Goal: Task Accomplishment & Management: Use online tool/utility

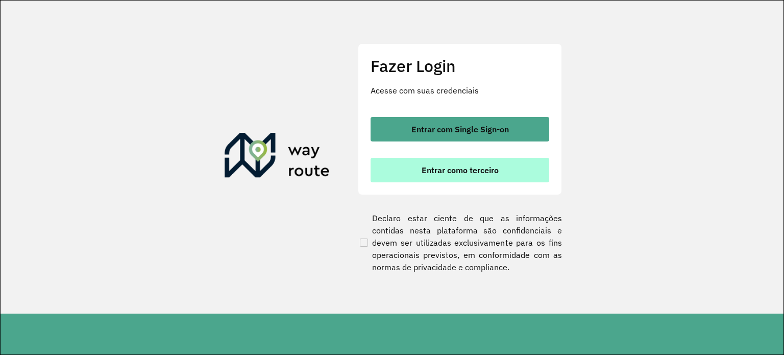
click at [436, 169] on span "Entrar como terceiro" at bounding box center [460, 170] width 77 height 8
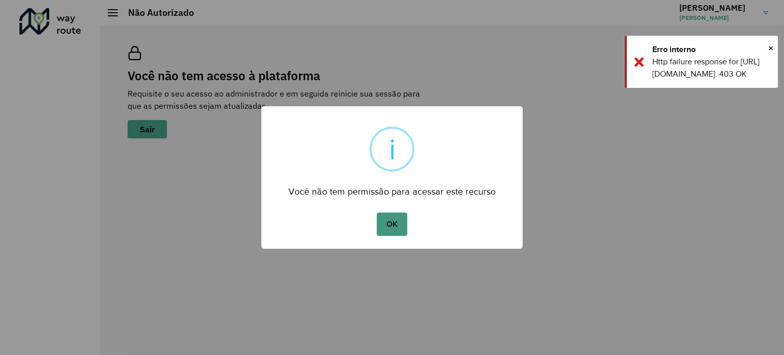
click at [390, 222] on button "OK" at bounding box center [392, 223] width 30 height 23
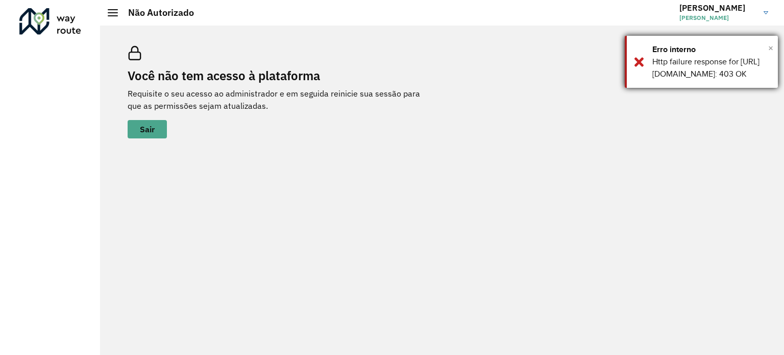
click at [770, 49] on span "×" at bounding box center [771, 47] width 5 height 15
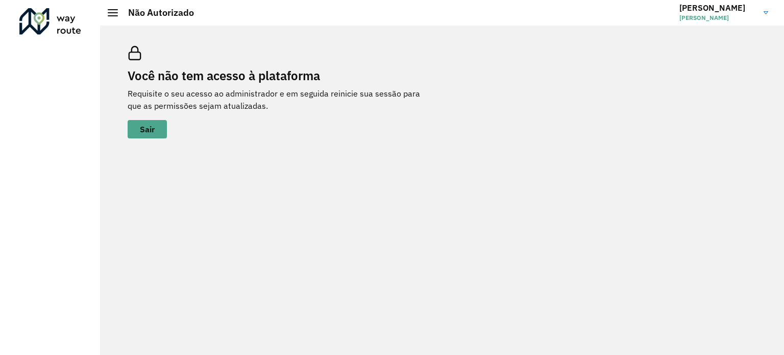
click at [54, 16] on div at bounding box center [50, 21] width 62 height 27
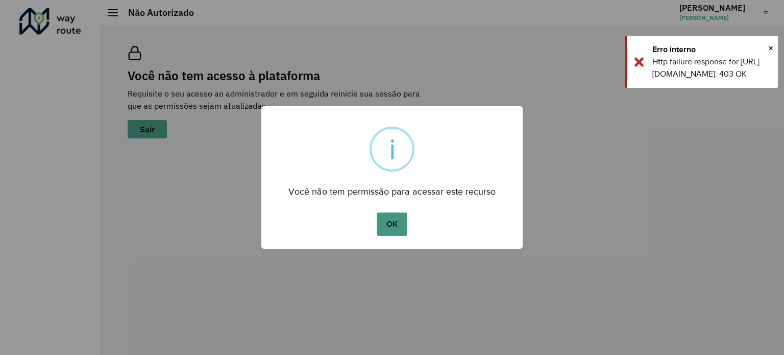
click at [392, 228] on button "OK" at bounding box center [392, 223] width 30 height 23
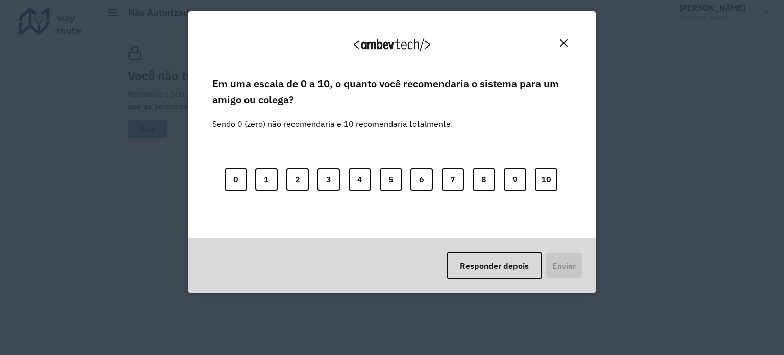
click at [564, 42] on img "Close" at bounding box center [564, 43] width 8 height 8
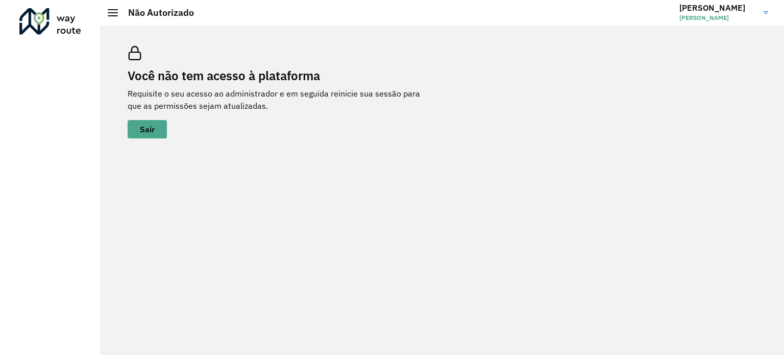
click at [46, 17] on div at bounding box center [50, 21] width 62 height 27
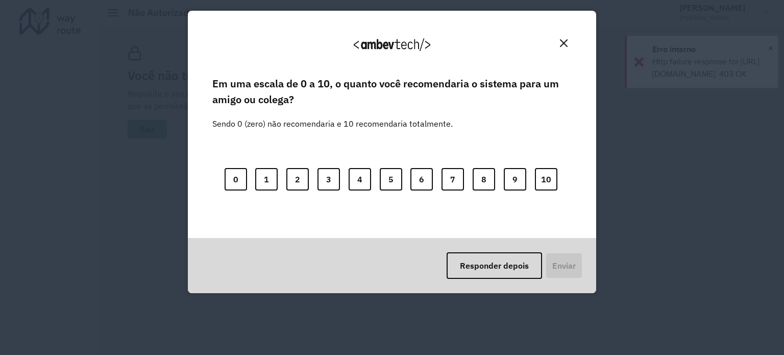
click at [559, 43] on button "Close" at bounding box center [564, 43] width 16 height 16
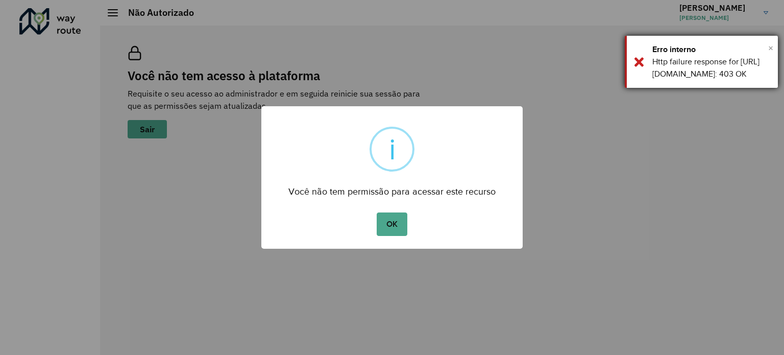
click at [772, 51] on span "×" at bounding box center [771, 47] width 5 height 15
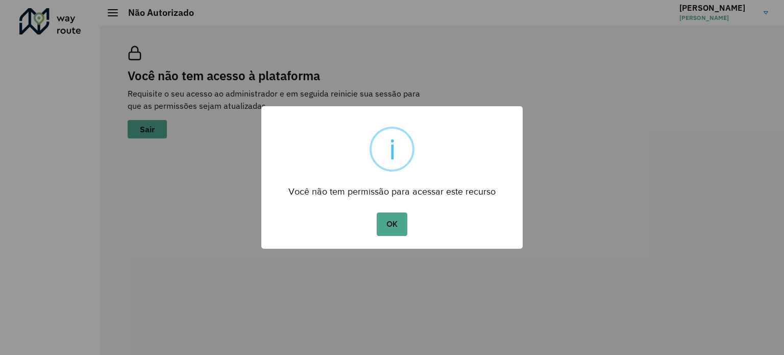
click at [764, 14] on div "× i Você não tem permissão para acessar este recurso OK No Cancel" at bounding box center [392, 177] width 784 height 355
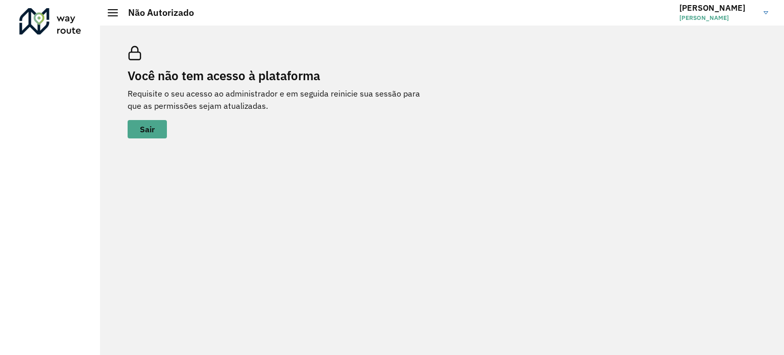
click at [701, 8] on h3 "EDUARDO" at bounding box center [718, 8] width 77 height 10
drag, startPoint x: 777, startPoint y: 11, endPoint x: 771, endPoint y: 12, distance: 6.7
click at [773, 12] on hb-header "Não Autorizado EDUARDO EDUARDO JOHANN Encerrar sessão Modo Noturno" at bounding box center [442, 13] width 684 height 26
click at [768, 12] on img at bounding box center [766, 12] width 5 height 3
click at [41, 17] on div at bounding box center [50, 21] width 62 height 27
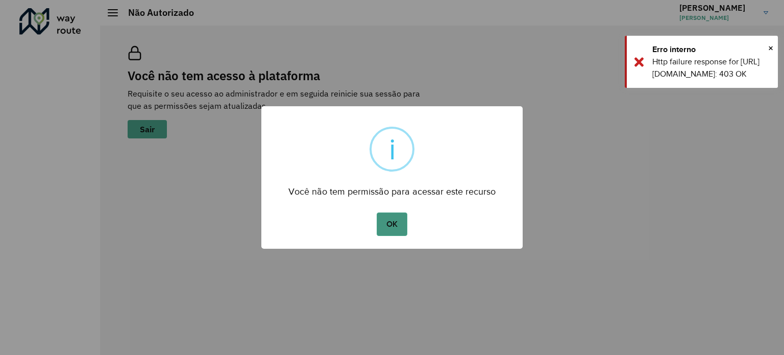
click at [389, 225] on button "OK" at bounding box center [392, 223] width 30 height 23
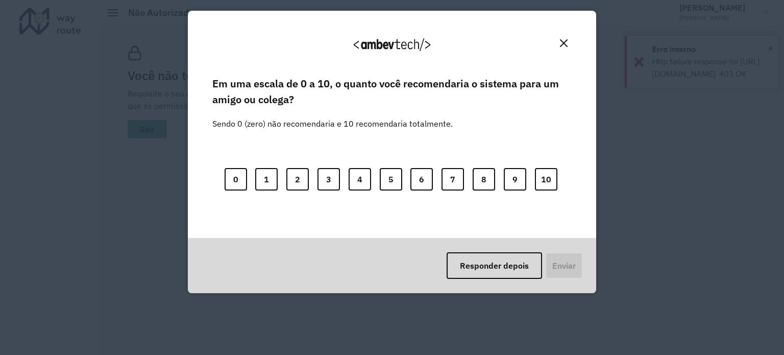
click at [566, 42] on img "Close" at bounding box center [564, 43] width 8 height 8
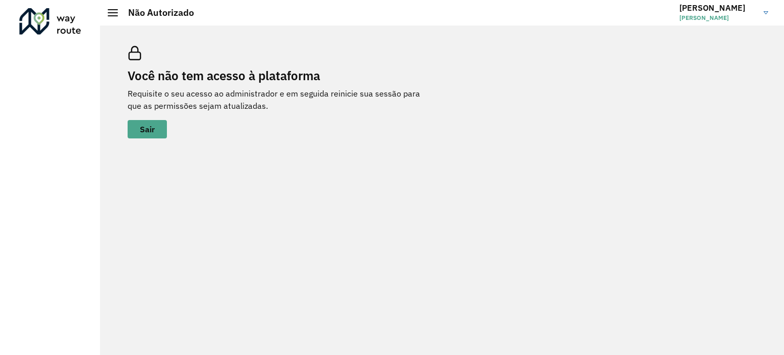
click at [699, 46] on div "Você não tem acesso à plataforma Requisite o seu acesso ao administrador e em s…" at bounding box center [442, 92] width 654 height 117
click at [764, 12] on img at bounding box center [766, 12] width 5 height 3
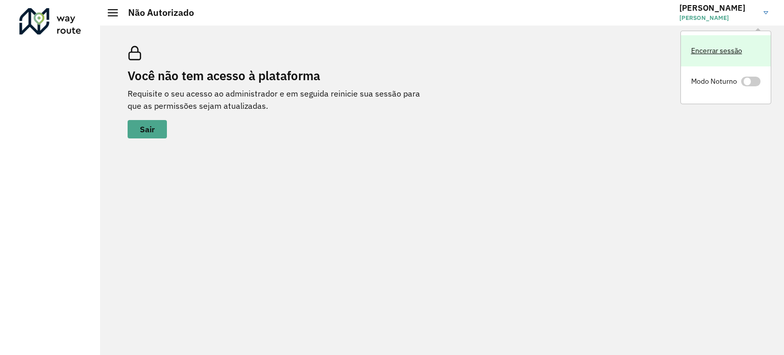
click at [710, 53] on link "Encerrar sessão" at bounding box center [726, 50] width 90 height 31
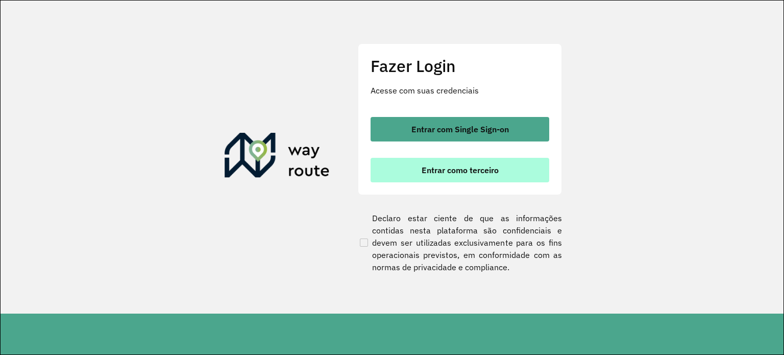
click at [482, 163] on button "Entrar como terceiro" at bounding box center [460, 170] width 179 height 25
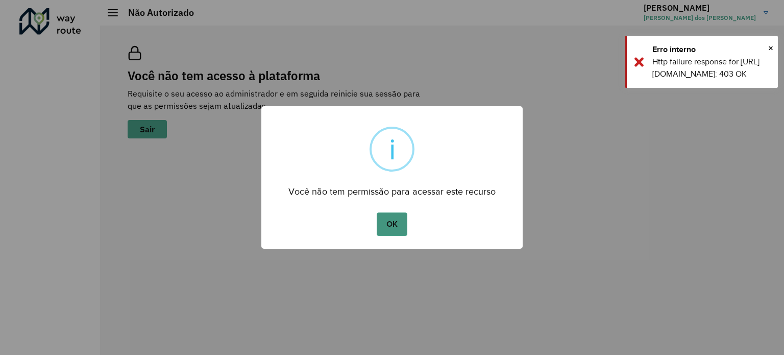
click at [406, 223] on button "OK" at bounding box center [392, 223] width 30 height 23
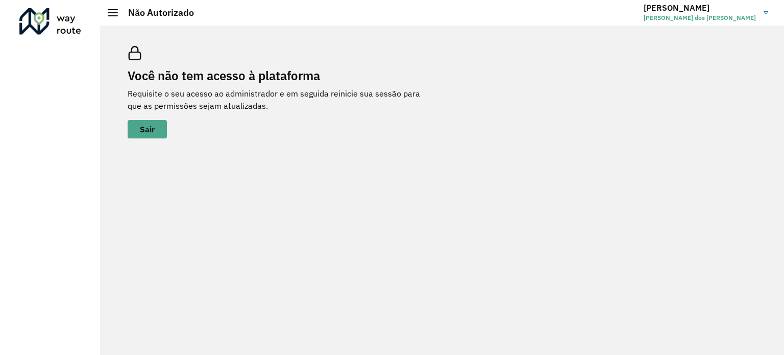
click at [765, 10] on link "[PERSON_NAME] [PERSON_NAME] dos [PERSON_NAME]" at bounding box center [710, 12] width 132 height 27
click at [37, 23] on div at bounding box center [50, 21] width 62 height 27
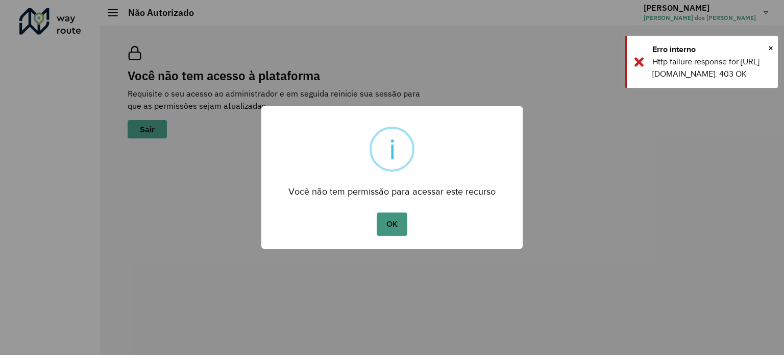
click at [399, 214] on button "OK" at bounding box center [392, 223] width 30 height 23
click at [387, 227] on button "OK" at bounding box center [392, 223] width 30 height 23
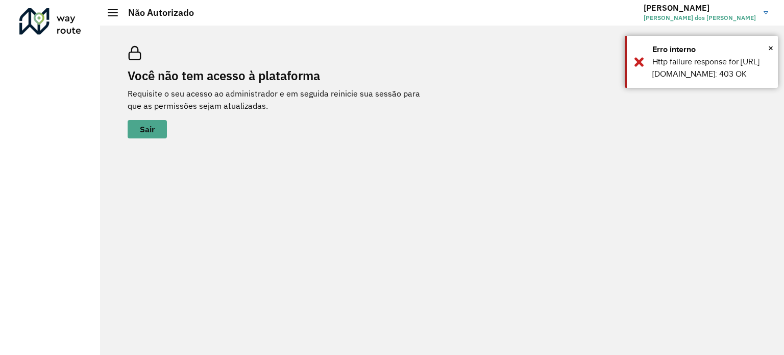
click at [770, 12] on link "[PERSON_NAME] [PERSON_NAME] dos [PERSON_NAME]" at bounding box center [710, 12] width 132 height 27
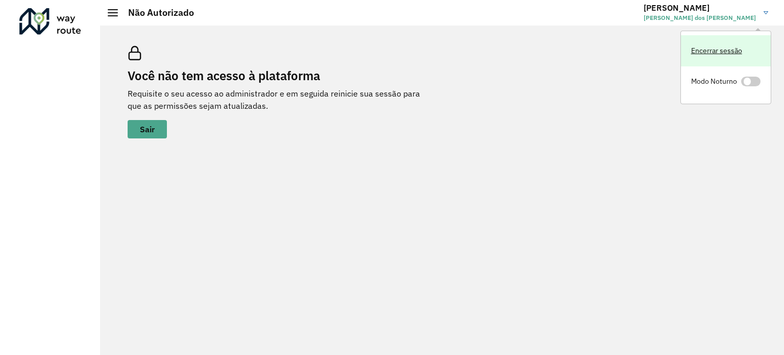
click at [717, 54] on link "Encerrar sessão" at bounding box center [726, 50] width 90 height 31
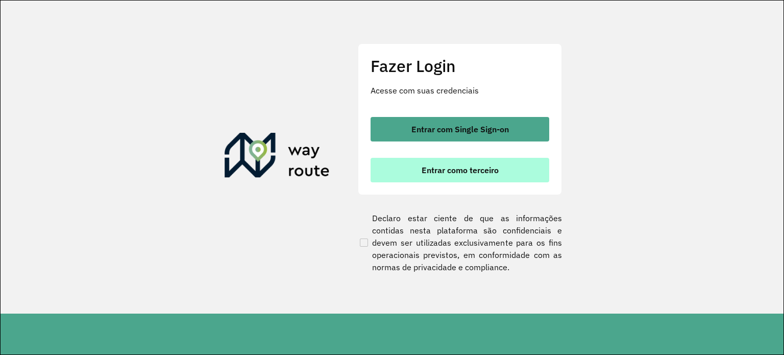
click at [428, 167] on span "Entrar como terceiro" at bounding box center [460, 170] width 77 height 8
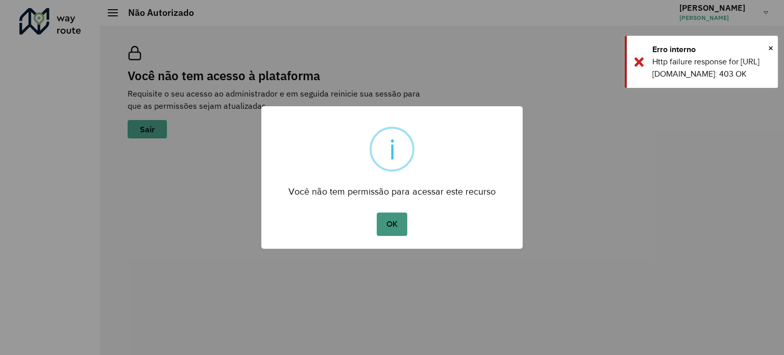
click at [390, 225] on button "OK" at bounding box center [392, 223] width 30 height 23
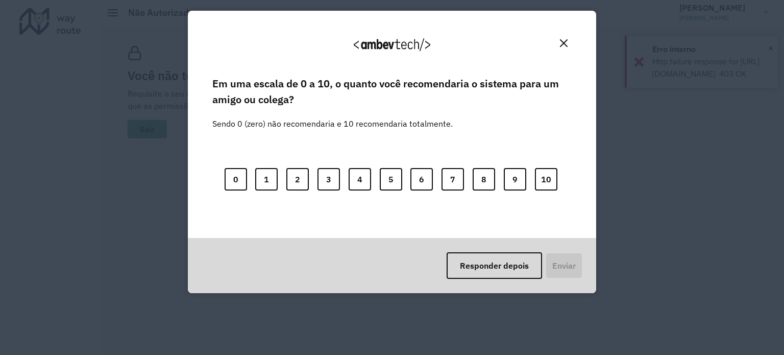
click at [563, 45] on img "Close" at bounding box center [564, 43] width 8 height 8
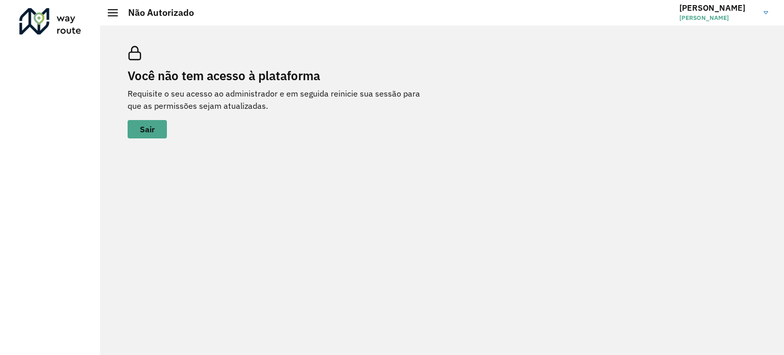
click at [47, 23] on div at bounding box center [50, 21] width 62 height 27
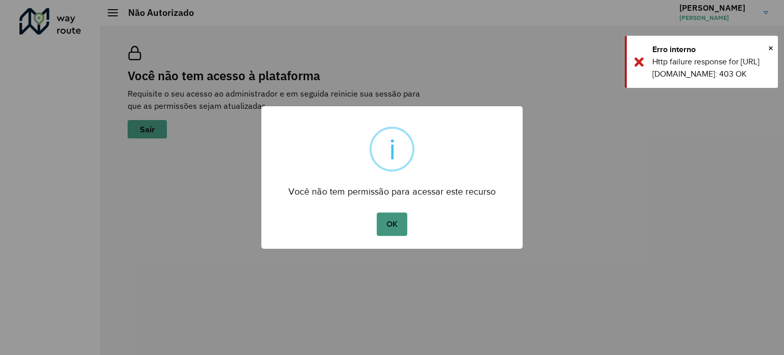
click at [382, 226] on button "OK" at bounding box center [392, 223] width 30 height 23
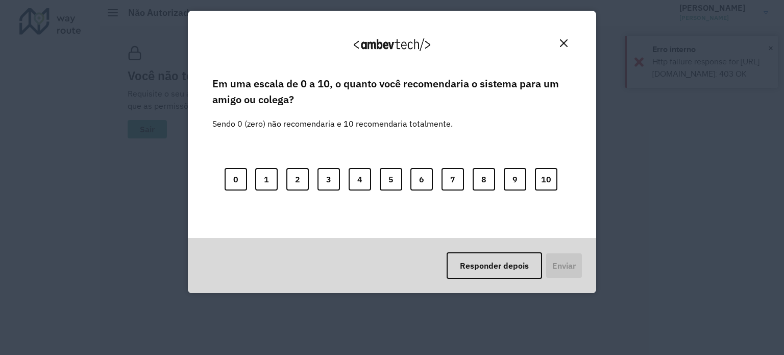
click at [564, 42] on img "Close" at bounding box center [564, 43] width 8 height 8
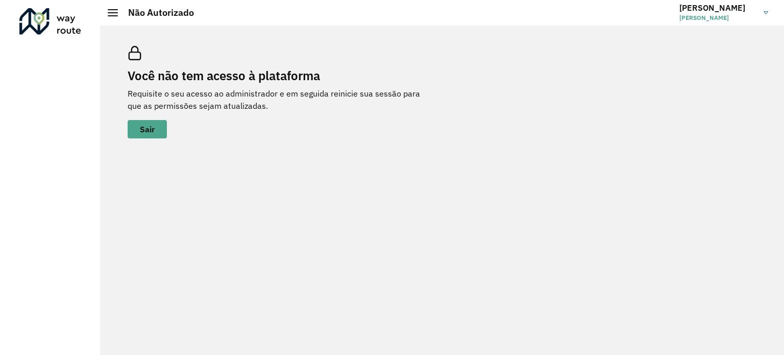
click at [768, 7] on link "EDUARDO EDUARDO JOHANN" at bounding box center [728, 12] width 97 height 27
click at [426, 46] on div "Você não tem acesso à plataforma Requisite o seu acesso ao administrador e em s…" at bounding box center [281, 92] width 306 height 92
click at [762, 11] on link "EDUARDO EDUARDO JOHANN" at bounding box center [728, 12] width 97 height 27
click at [491, 47] on div "Você não tem acesso à plataforma Requisite o seu acesso ao administrador e em s…" at bounding box center [442, 92] width 654 height 117
click at [456, 160] on div "Você não tem acesso à plataforma Requisite o seu acesso ao administrador e em s…" at bounding box center [442, 190] width 684 height 329
